Goal: Task Accomplishment & Management: Complete application form

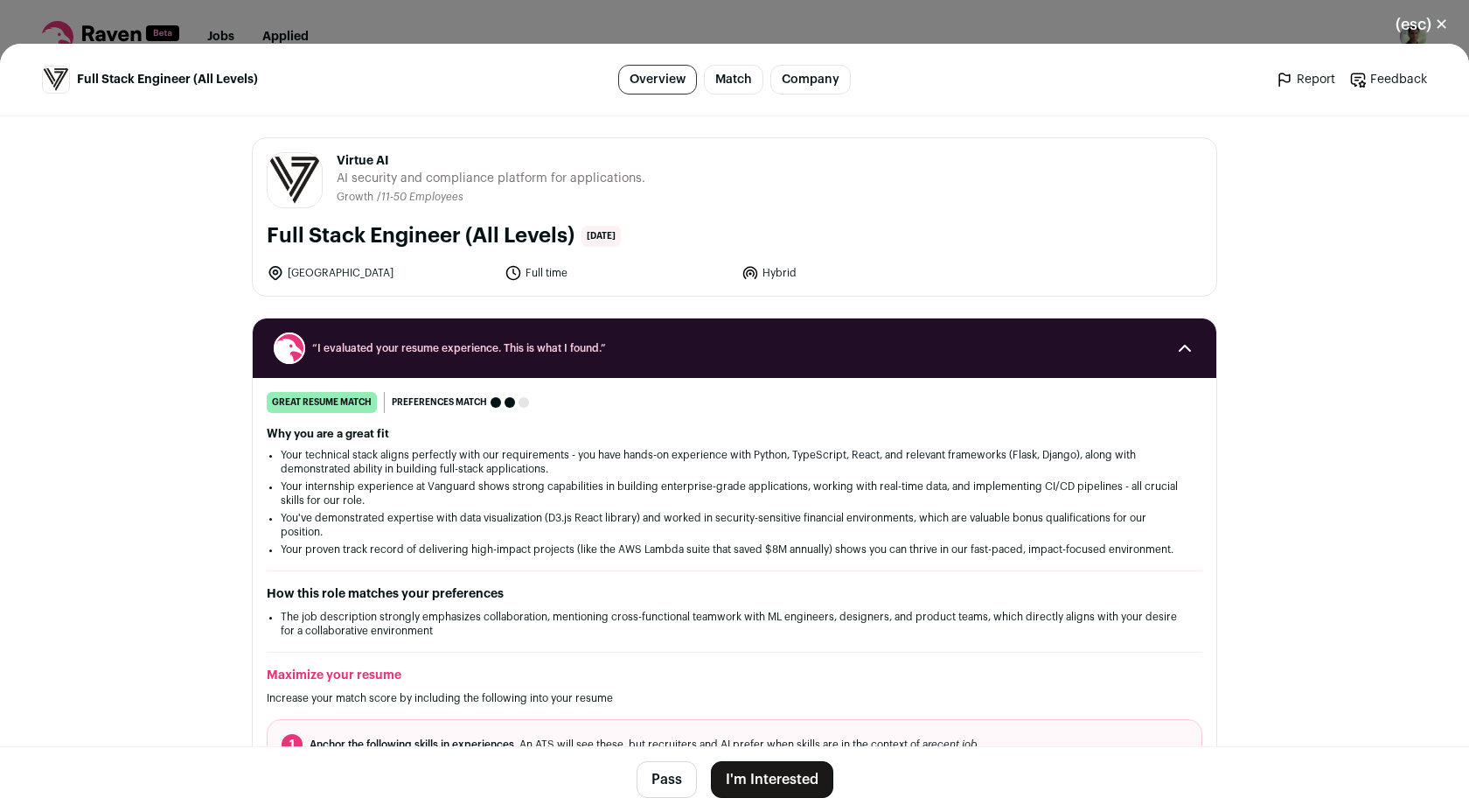
click at [775, 774] on button "I'm Interested" at bounding box center [772, 779] width 123 height 37
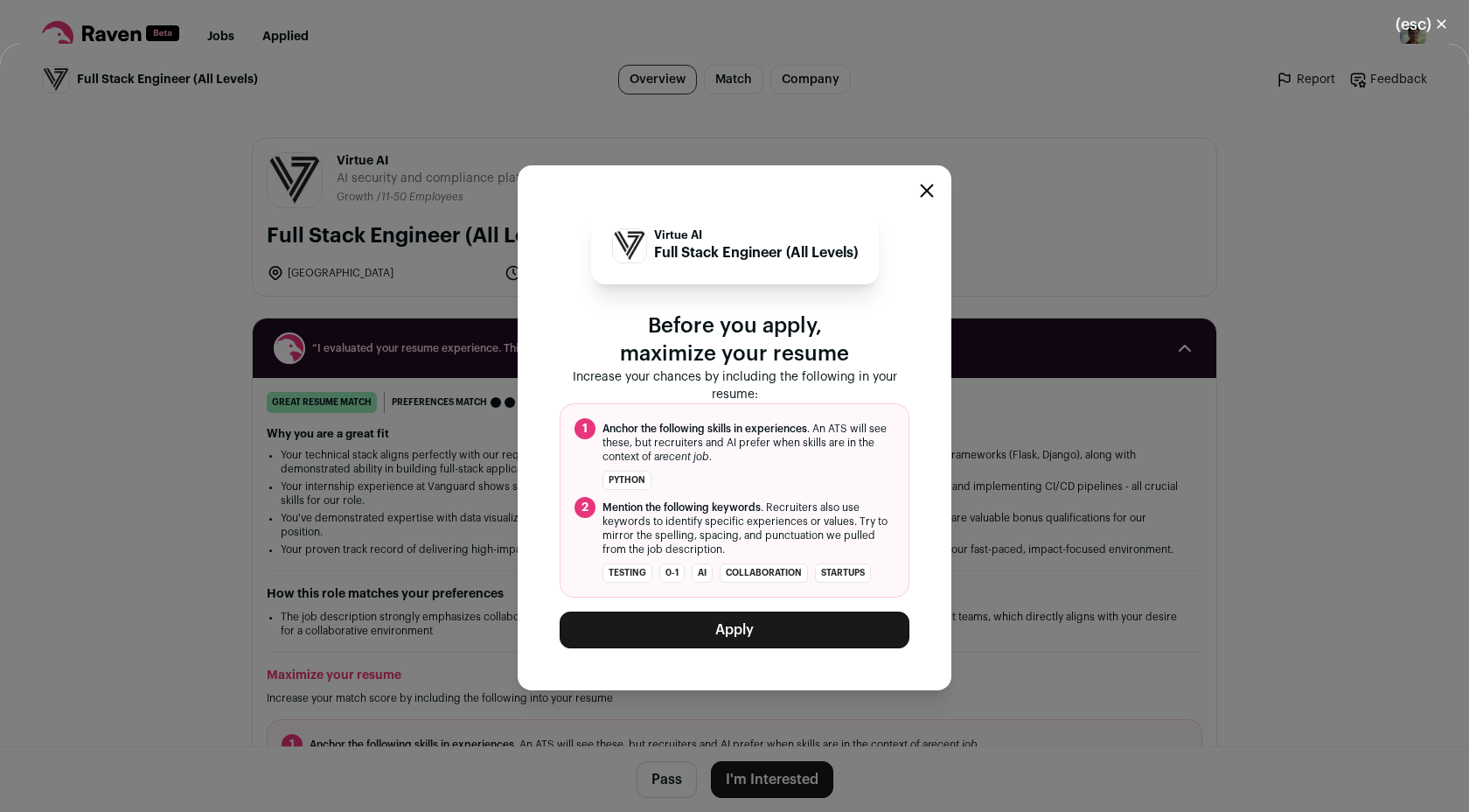
click at [758, 644] on button "Apply" at bounding box center [735, 629] width 350 height 37
